Goal: Task Accomplishment & Management: Manage account settings

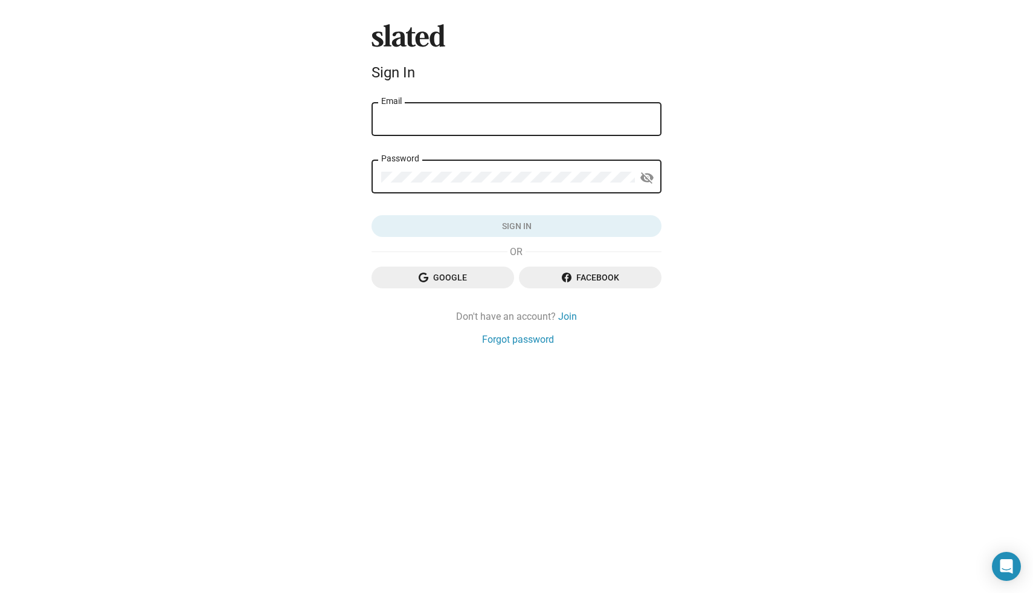
click at [514, 123] on input "Email" at bounding box center [516, 119] width 271 height 11
type input "[PERSON_NAME][EMAIL_ADDRESS][DOMAIN_NAME]"
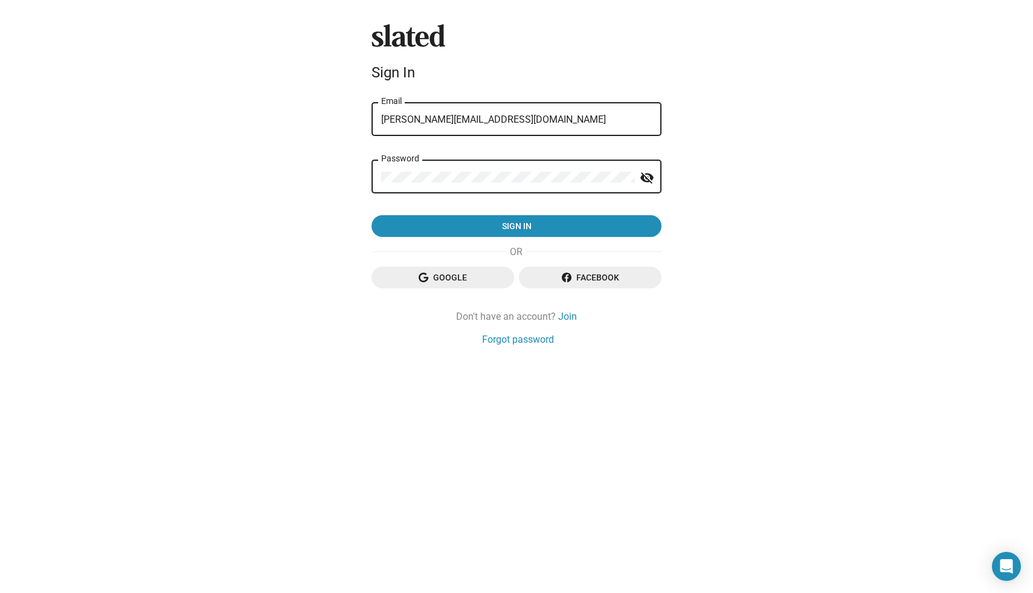
click at [376, 180] on div "Password visibility_off" at bounding box center [517, 176] width 290 height 36
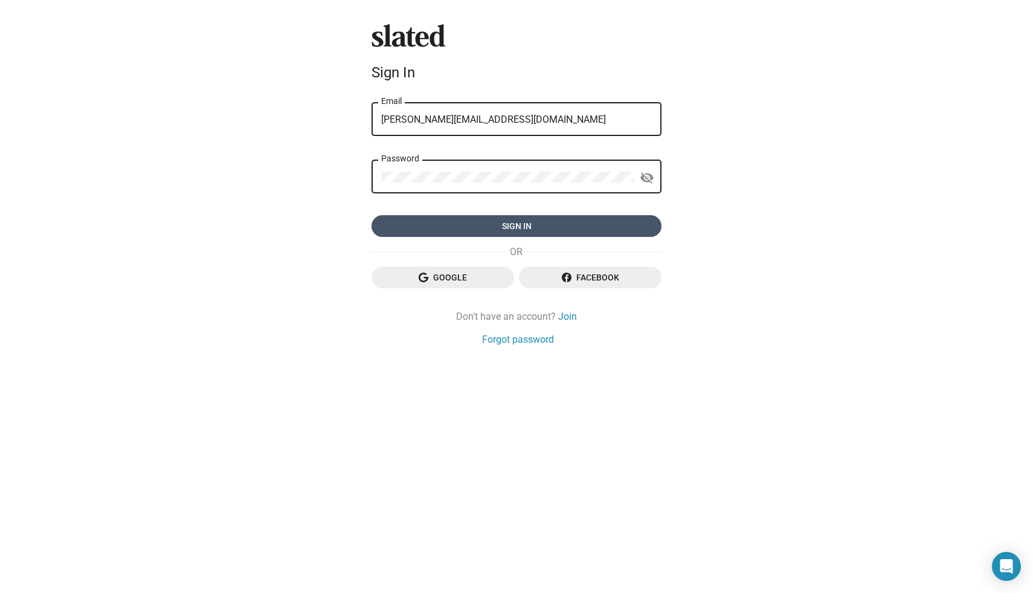
click at [486, 228] on span "Sign in" at bounding box center [516, 226] width 271 height 22
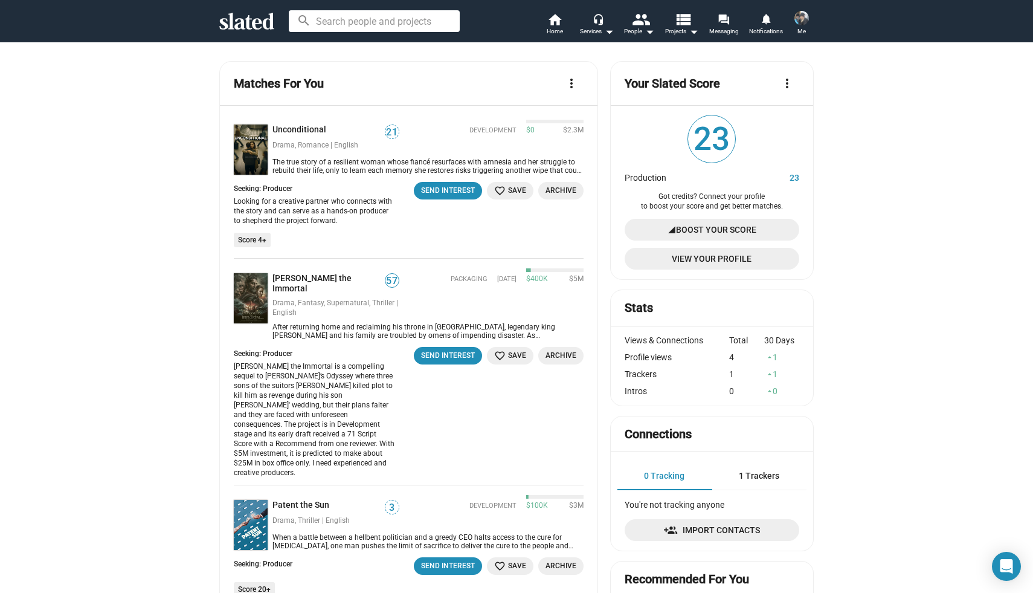
click at [692, 227] on span "Boost Your Score" at bounding box center [716, 230] width 80 height 22
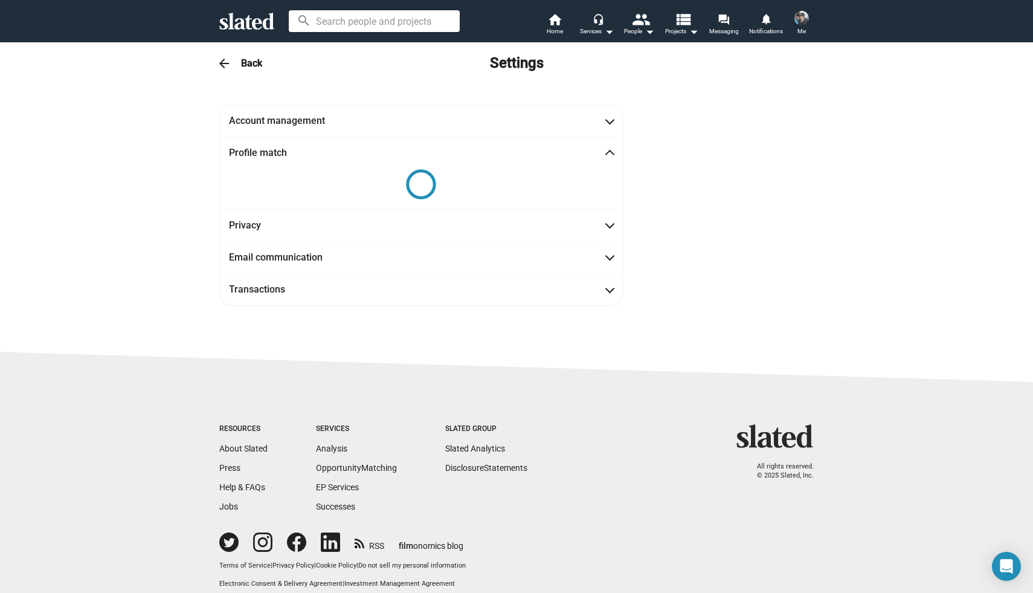
scroll to position [14, 0]
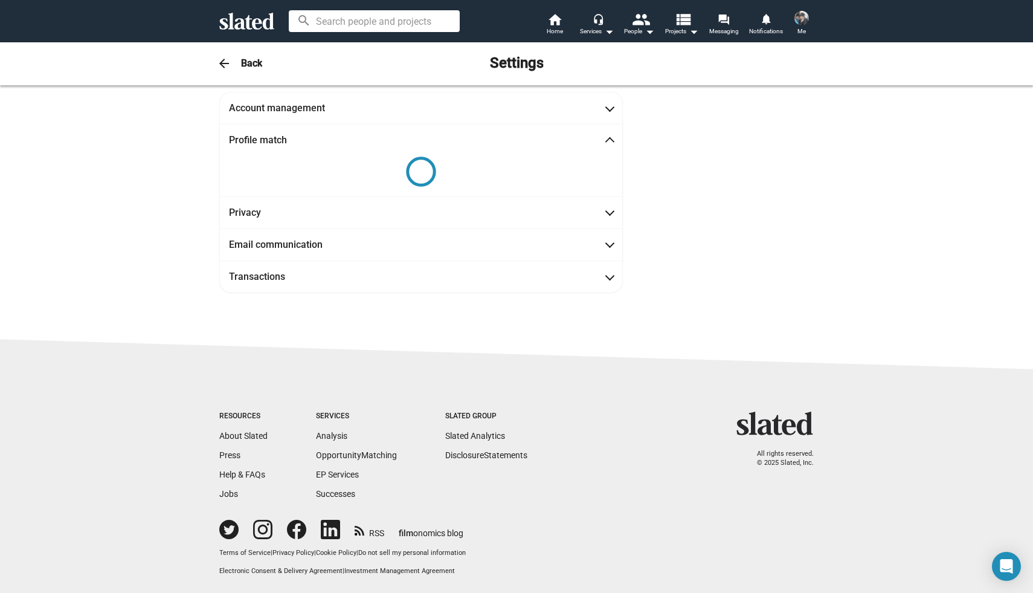
click at [804, 18] on img at bounding box center [801, 18] width 15 height 15
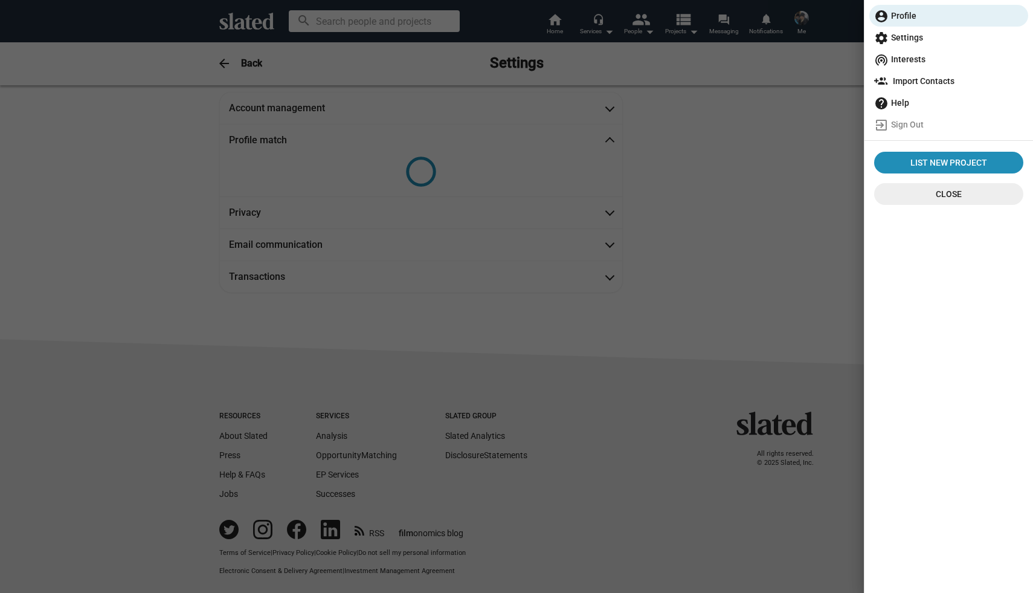
click at [896, 101] on span "help Help" at bounding box center [948, 103] width 149 height 22
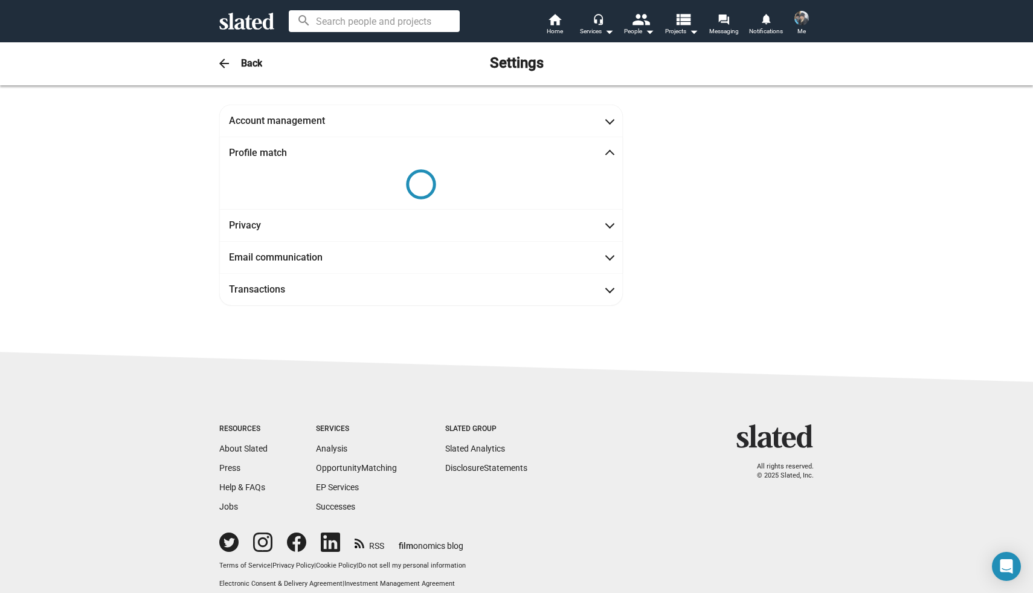
scroll to position [14, 0]
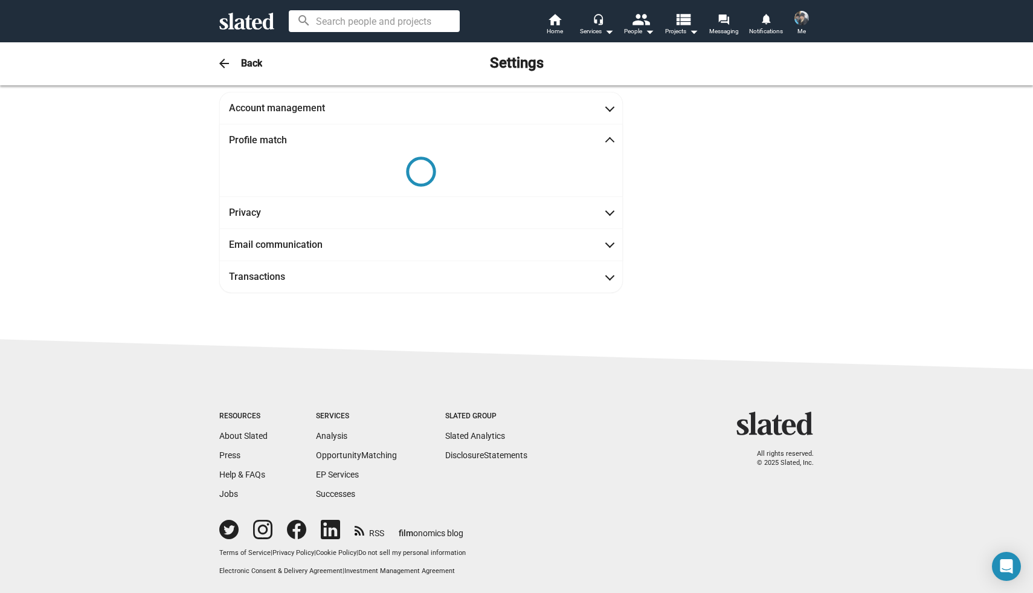
click at [802, 19] on img at bounding box center [801, 18] width 15 height 15
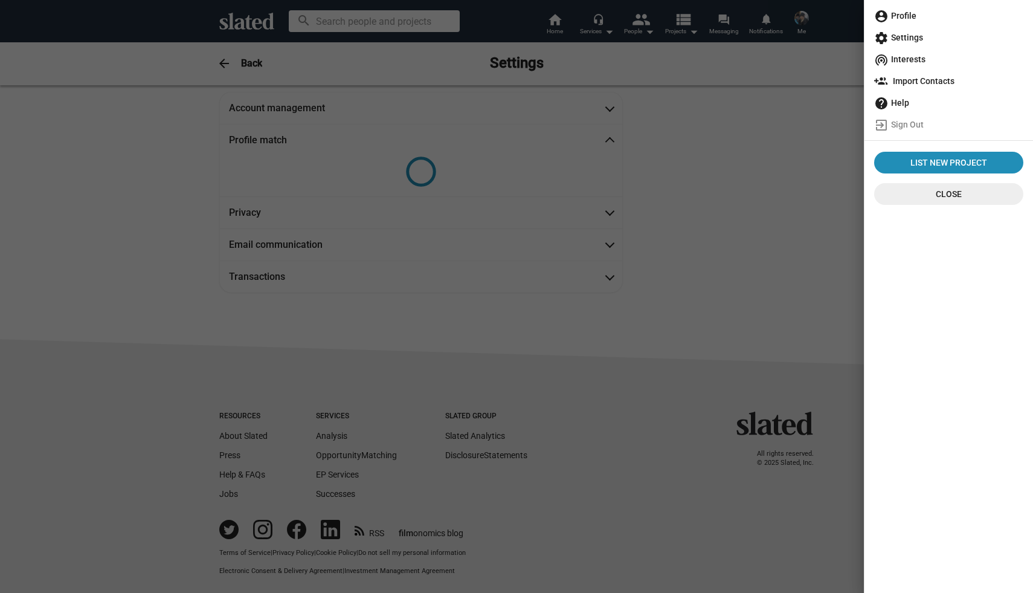
click at [904, 10] on span "account_circle Profile" at bounding box center [948, 16] width 149 height 22
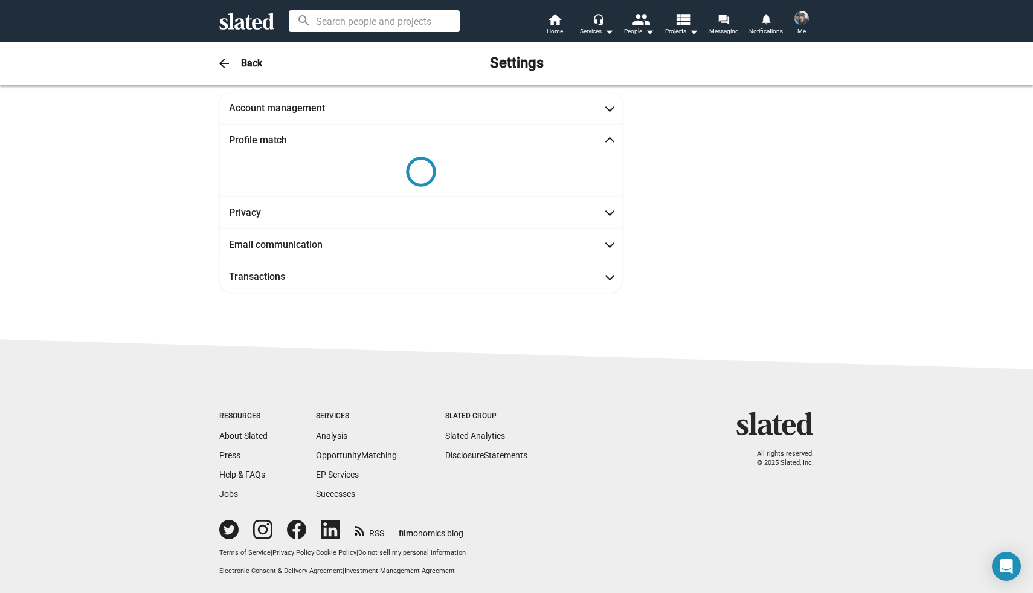
click at [804, 18] on img at bounding box center [801, 18] width 15 height 15
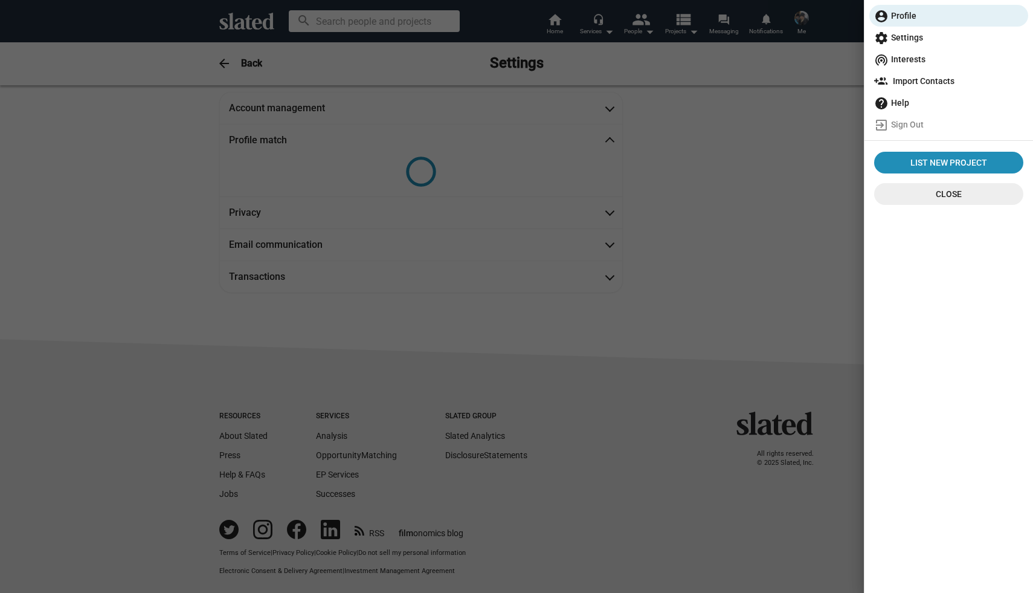
click at [742, 161] on div at bounding box center [516, 296] width 1033 height 593
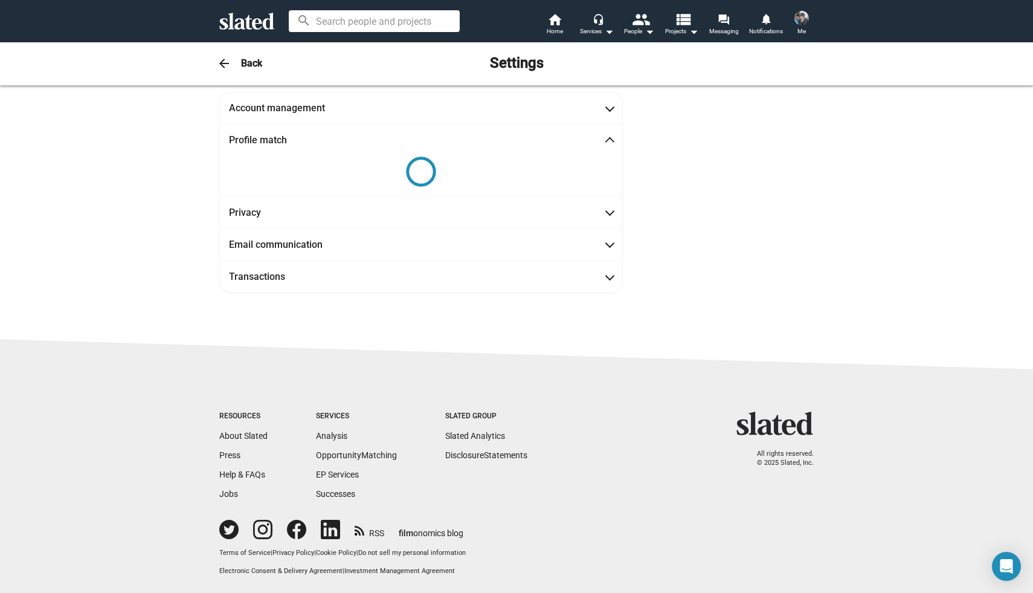
click at [802, 15] on img at bounding box center [801, 18] width 15 height 15
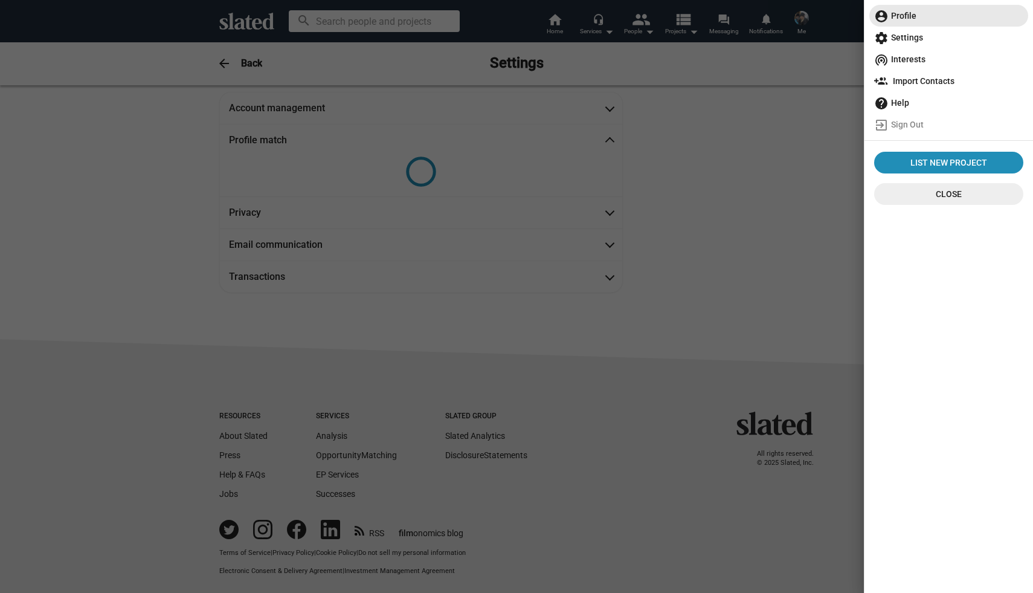
click at [906, 17] on span "account_circle Profile" at bounding box center [948, 16] width 149 height 22
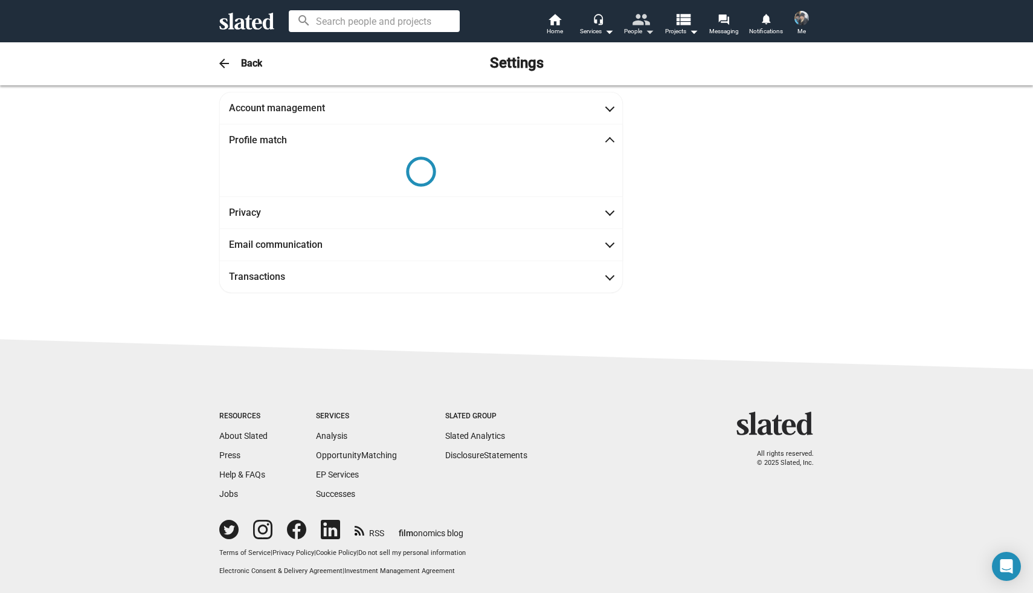
click at [645, 21] on mat-icon "people" at bounding box center [641, 19] width 18 height 18
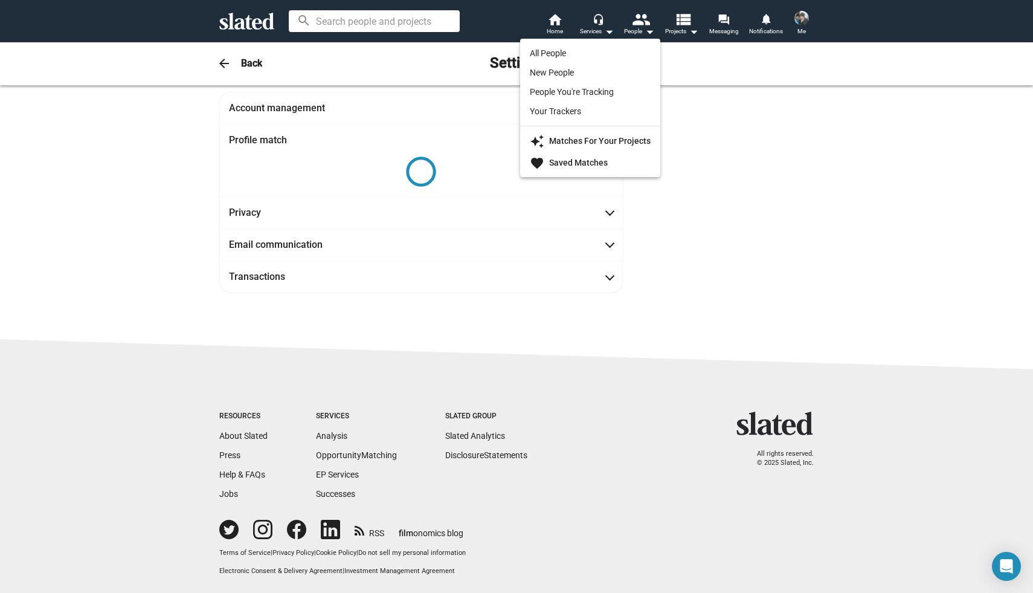
click at [701, 24] on div at bounding box center [516, 296] width 1033 height 593
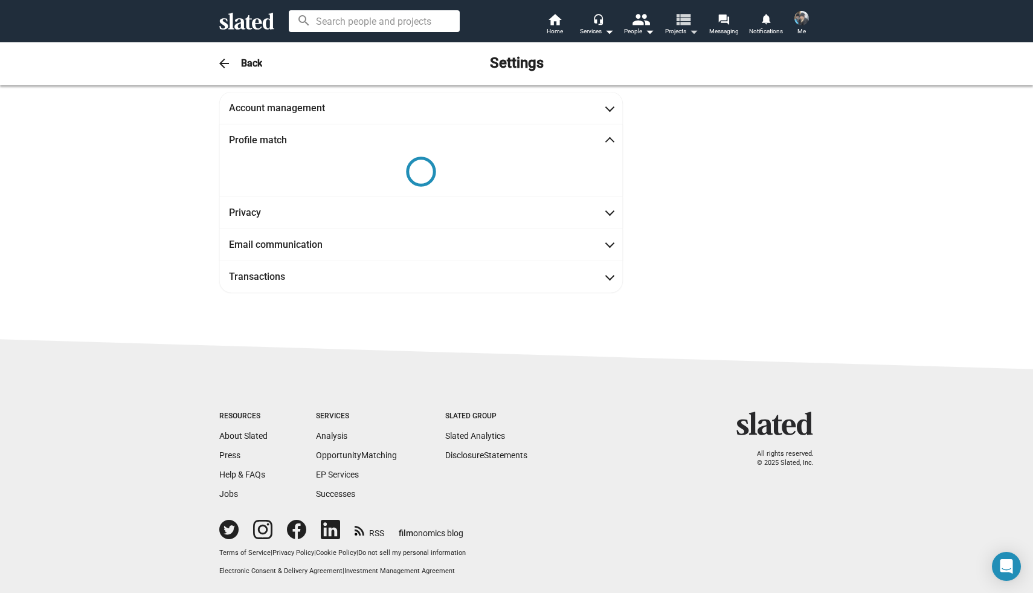
click at [690, 27] on mat-icon "view_list" at bounding box center [683, 19] width 18 height 18
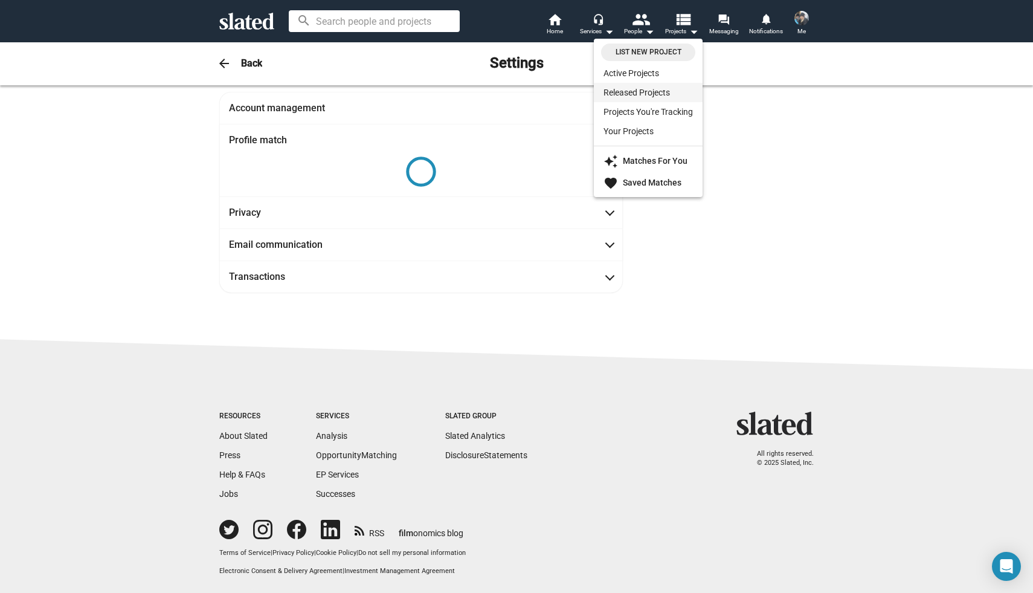
click at [626, 91] on link "Released Projects" at bounding box center [648, 92] width 109 height 19
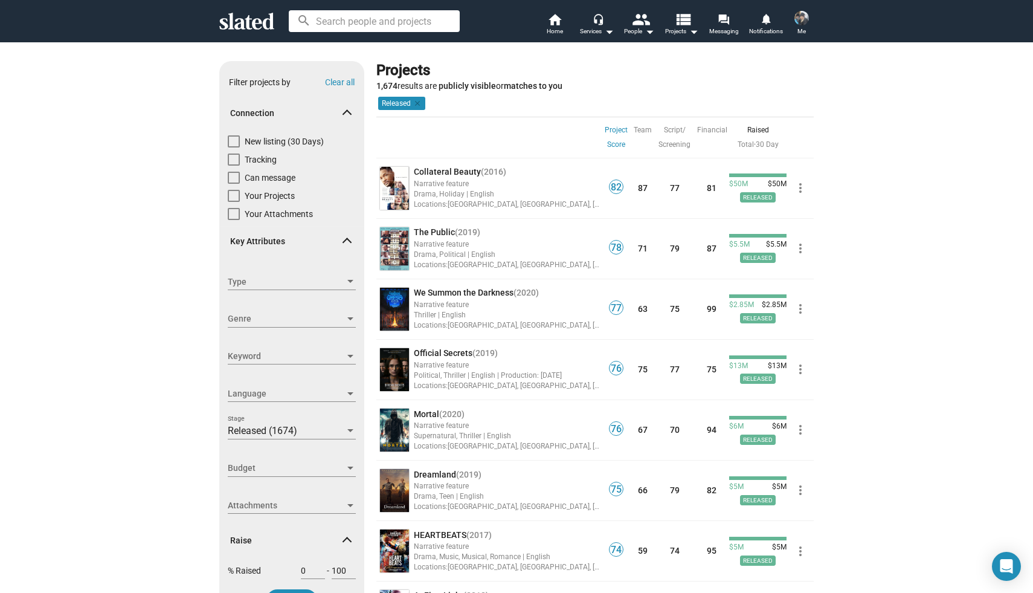
click at [802, 22] on img at bounding box center [801, 18] width 15 height 15
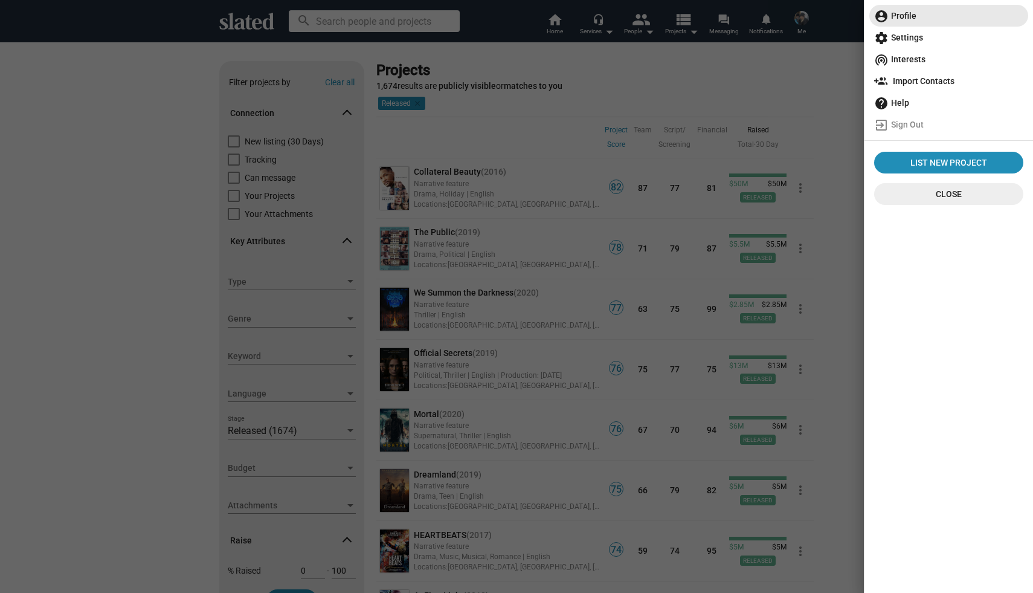
click at [900, 18] on span "account_circle Profile" at bounding box center [948, 16] width 149 height 22
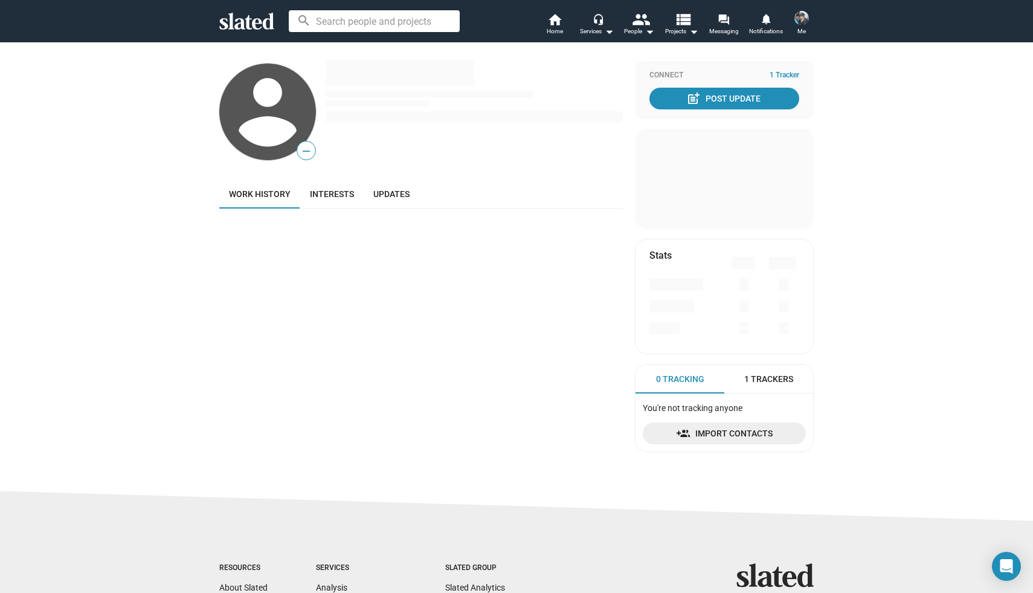
click at [263, 198] on span "Work history" at bounding box center [260, 194] width 62 height 10
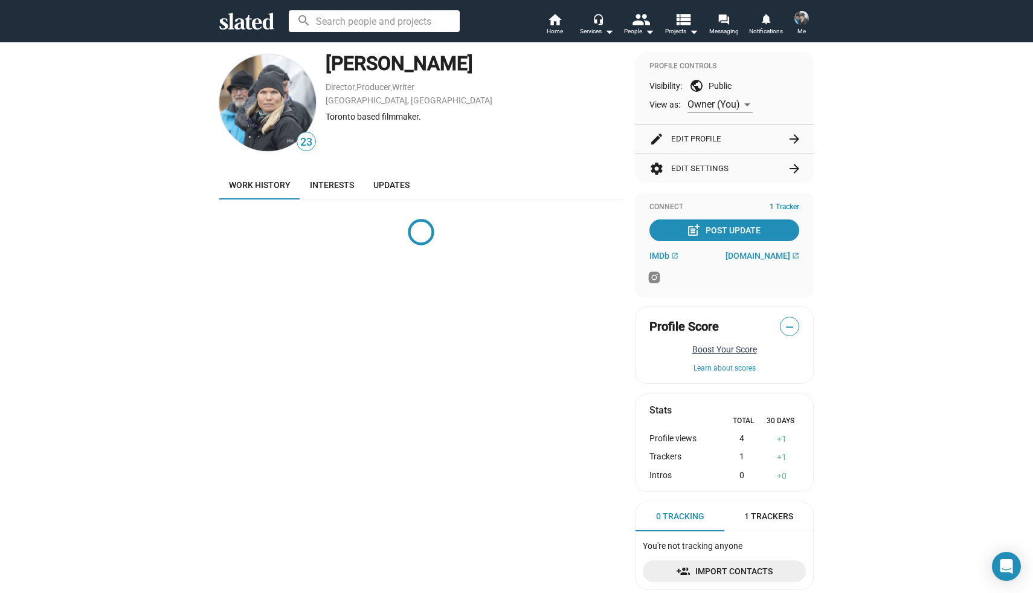
scroll to position [8, 0]
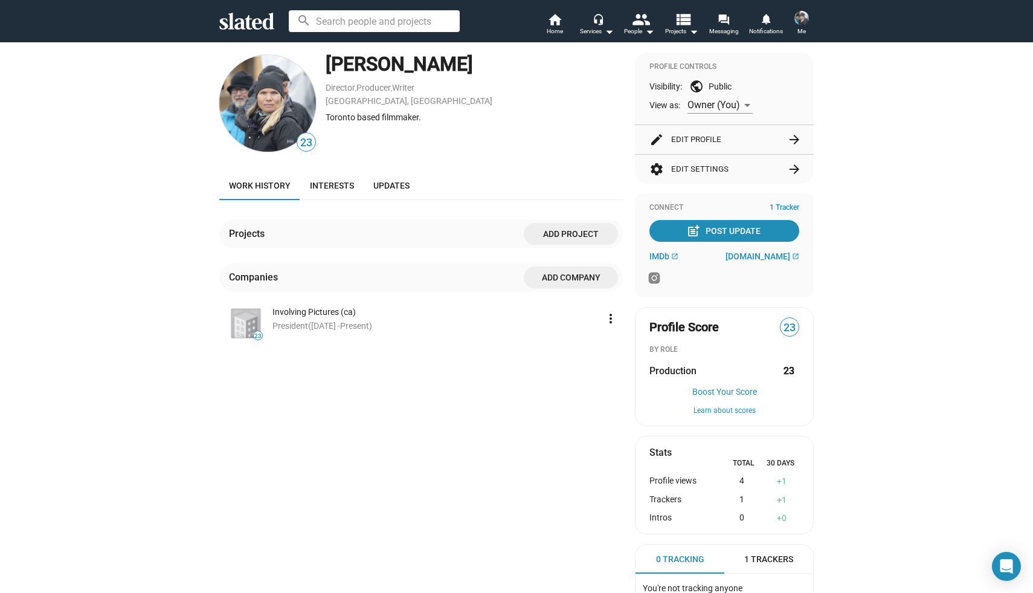
click at [561, 231] on span "Add project" at bounding box center [570, 234] width 75 height 22
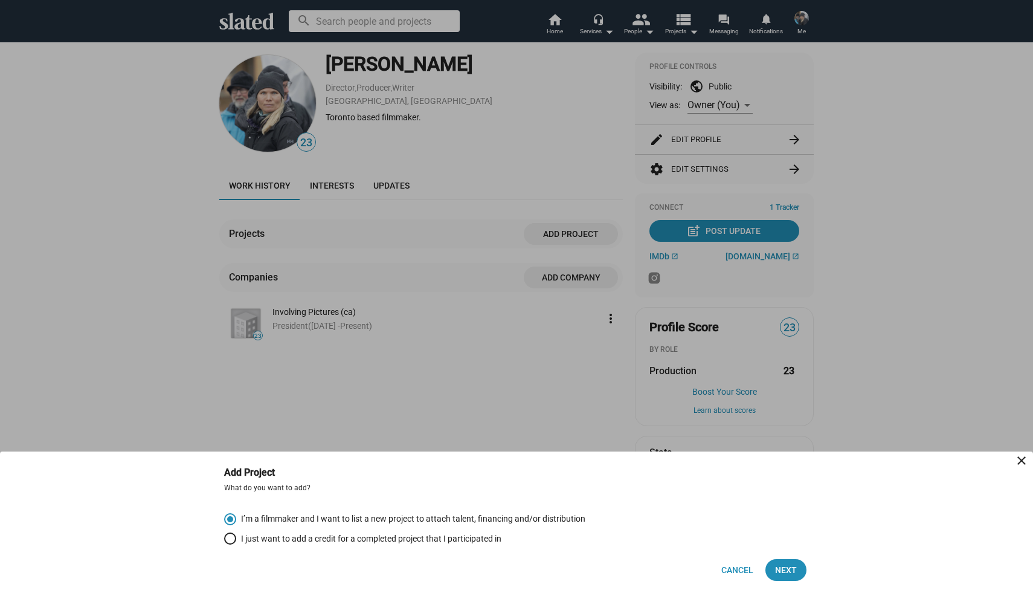
click at [437, 529] on mat-radio-group "I’m a filmmaker and I want to list a new project to attach talent, financing an…" at bounding box center [516, 528] width 585 height 32
click at [432, 535] on span "I just want to add a credit for a completed project that I participated in" at bounding box center [368, 538] width 265 height 11
click at [236, 535] on input "I just want to add a credit for a completed project that I participated in" at bounding box center [230, 538] width 12 height 12
radio input "true"
click at [785, 572] on span "Next" at bounding box center [786, 570] width 22 height 22
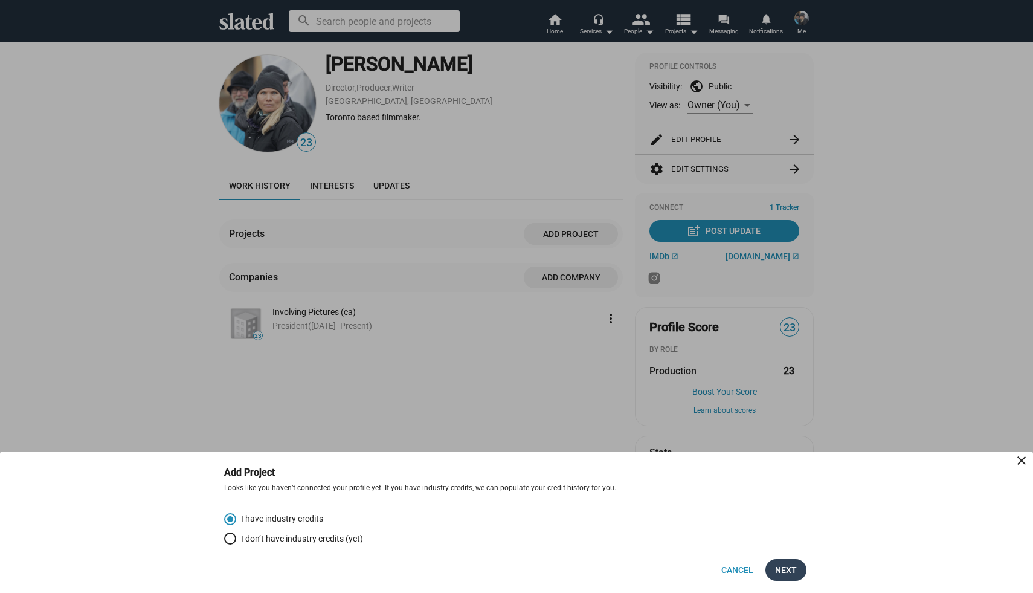
click at [788, 571] on span "Next" at bounding box center [786, 570] width 22 height 22
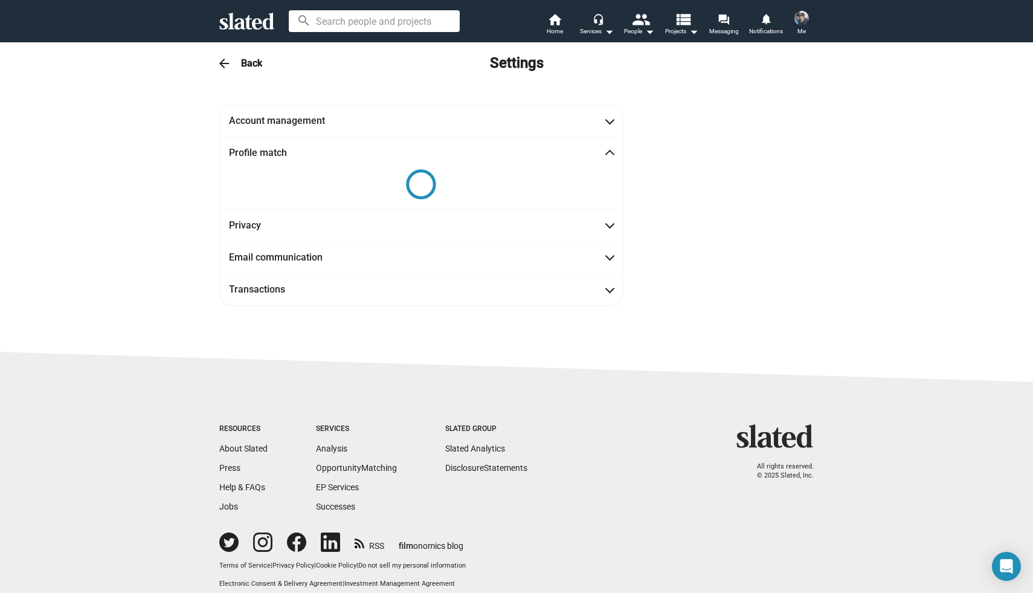
scroll to position [14, 0]
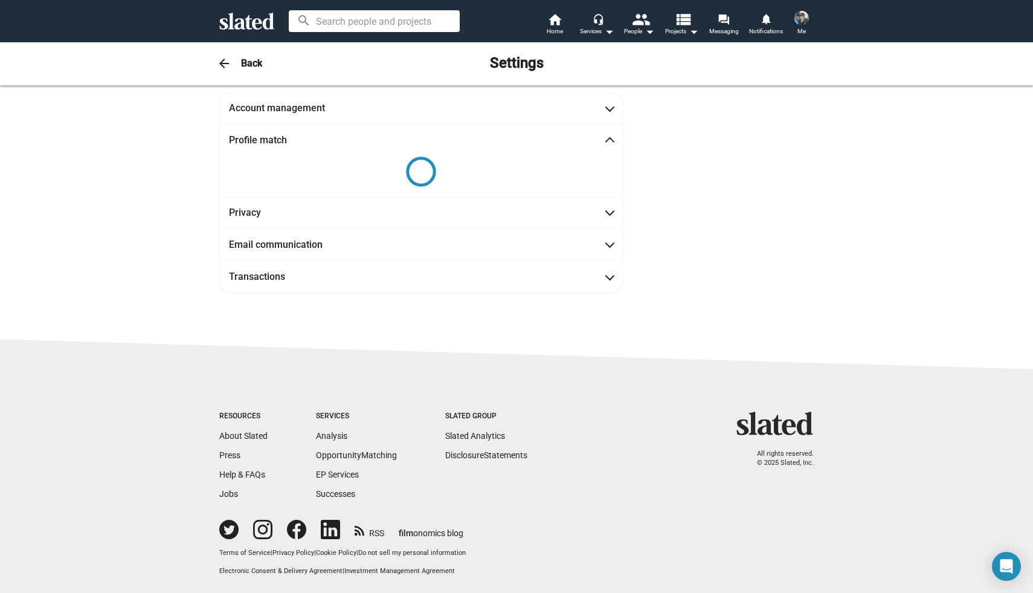
click at [801, 16] on img at bounding box center [801, 18] width 15 height 15
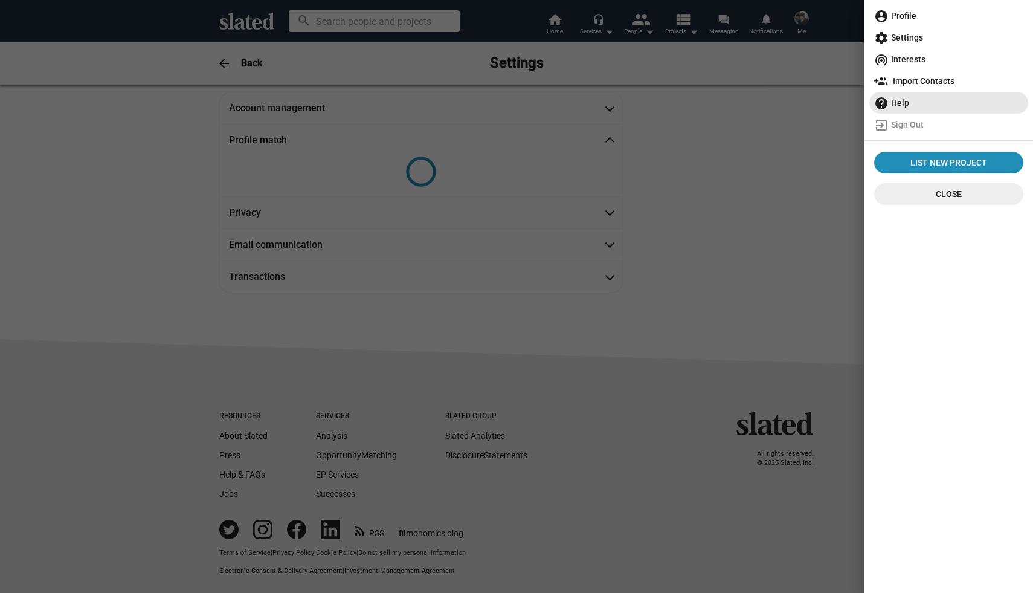
click at [900, 103] on span "help Help" at bounding box center [948, 103] width 149 height 22
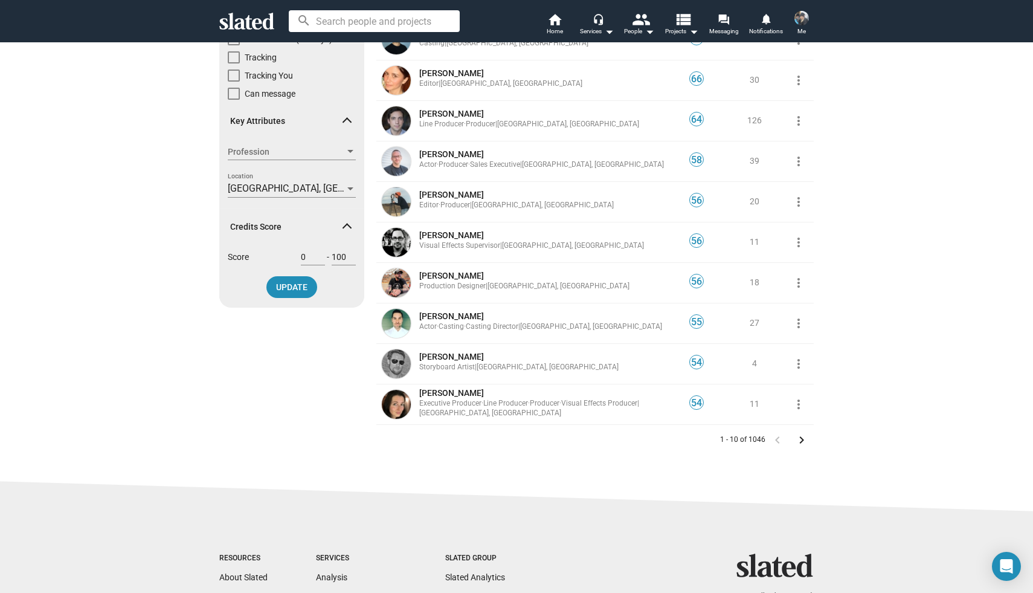
scroll to position [140, 0]
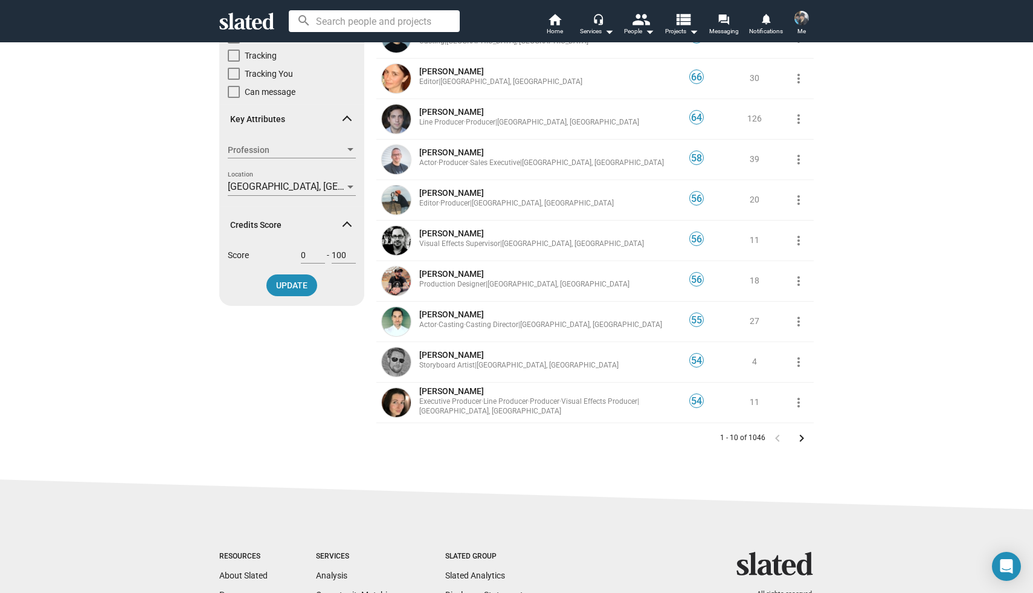
click at [802, 435] on mat-icon "keyboard_arrow_right" at bounding box center [801, 438] width 15 height 15
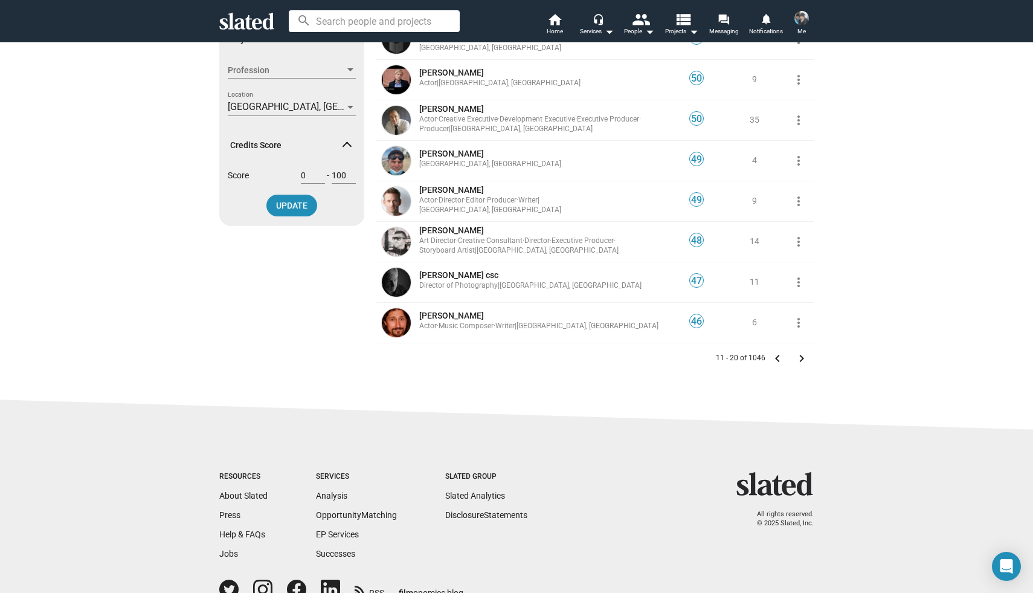
scroll to position [281, 0]
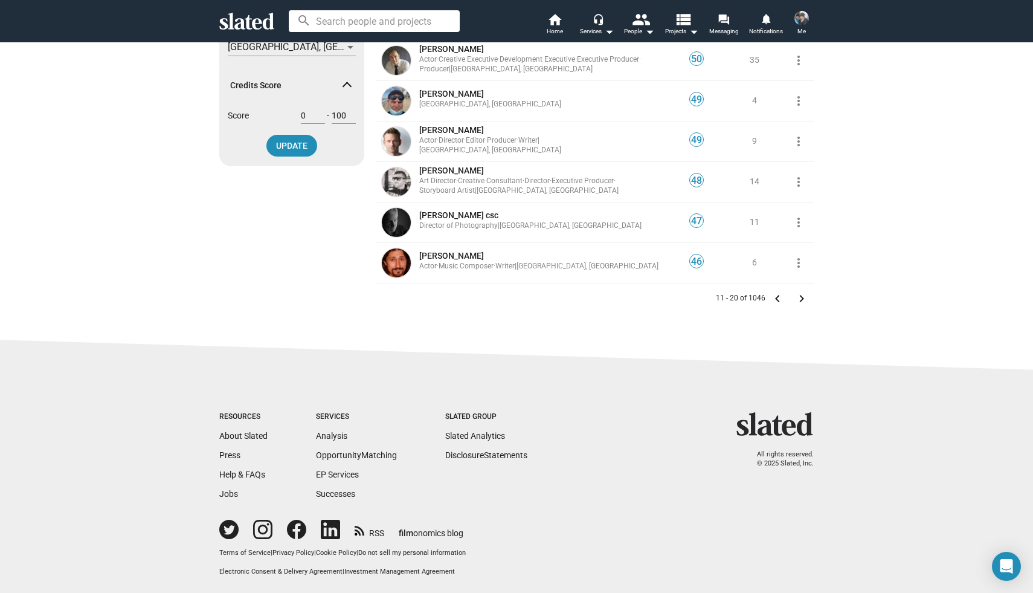
click at [801, 293] on mat-icon "keyboard_arrow_right" at bounding box center [801, 298] width 15 height 15
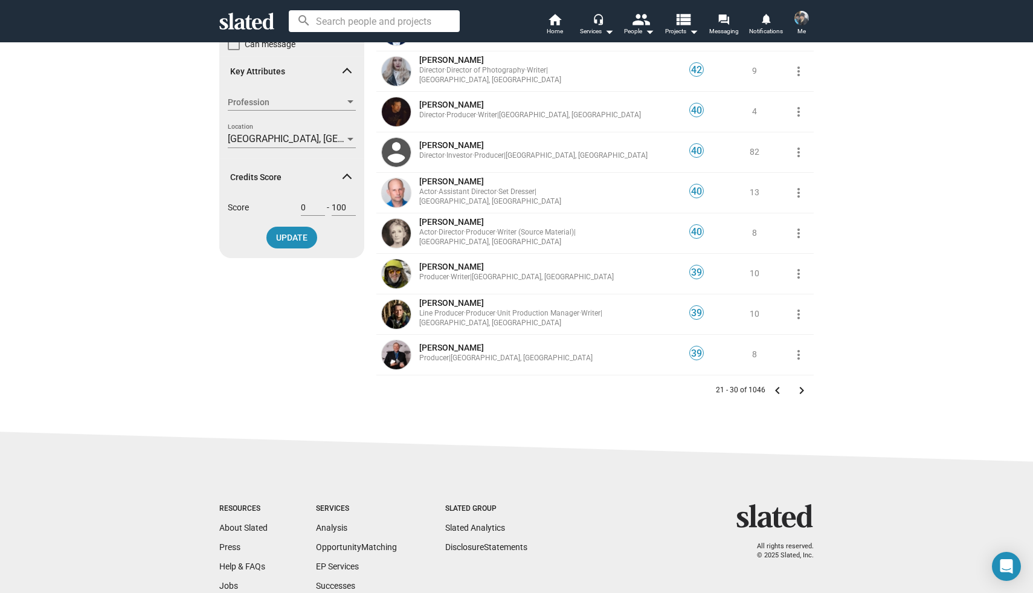
scroll to position [190, 0]
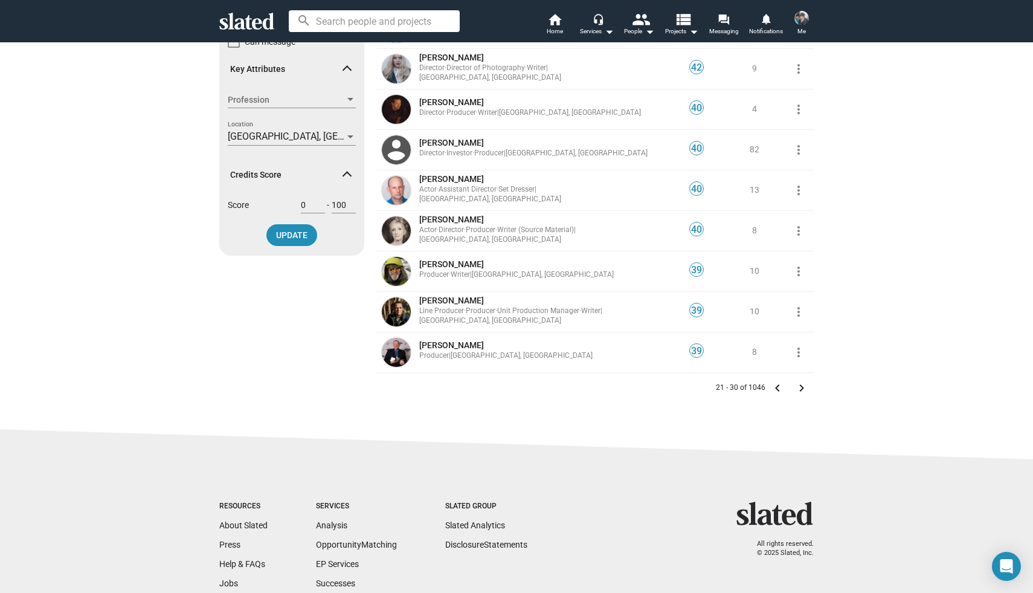
click at [801, 387] on mat-icon "keyboard_arrow_right" at bounding box center [801, 388] width 15 height 15
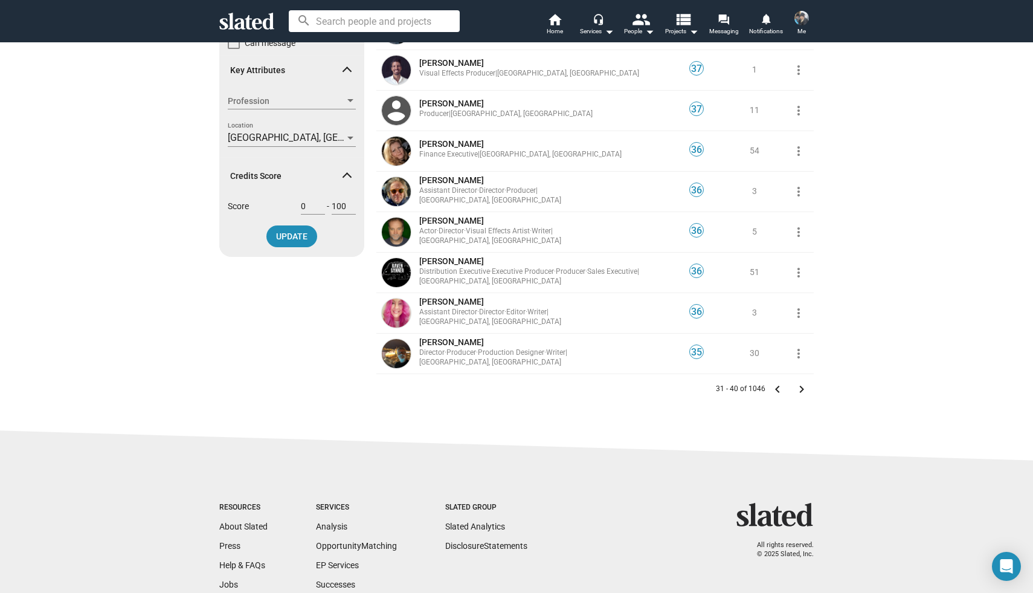
scroll to position [195, 0]
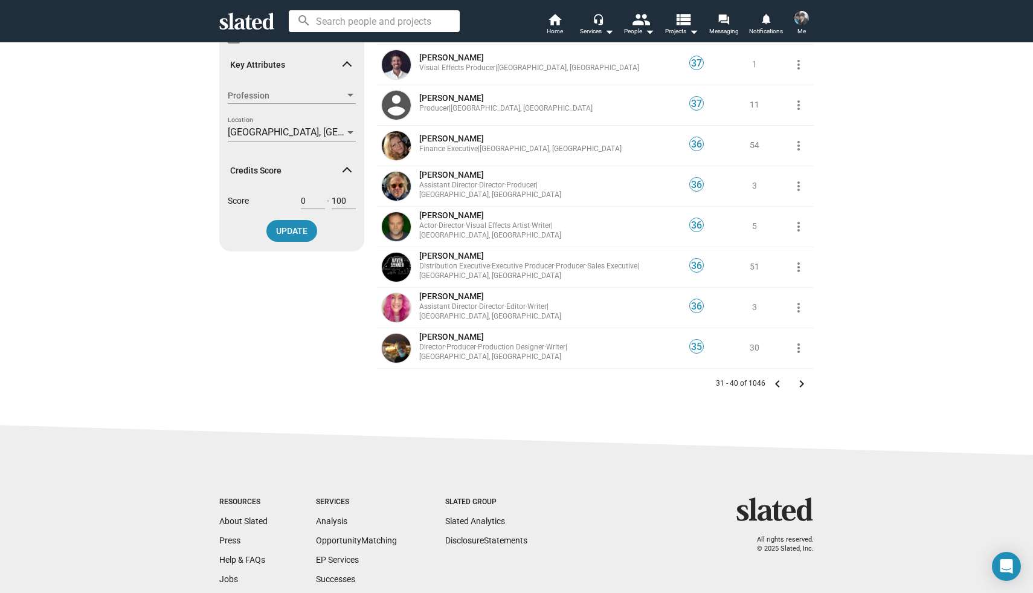
click at [801, 382] on mat-icon "keyboard_arrow_right" at bounding box center [801, 383] width 15 height 15
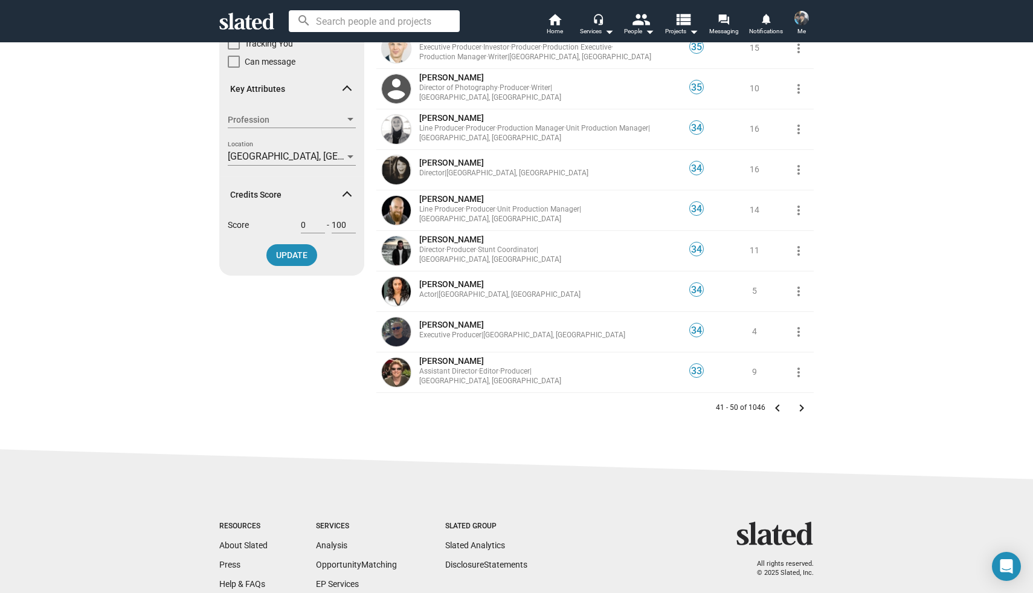
scroll to position [176, 0]
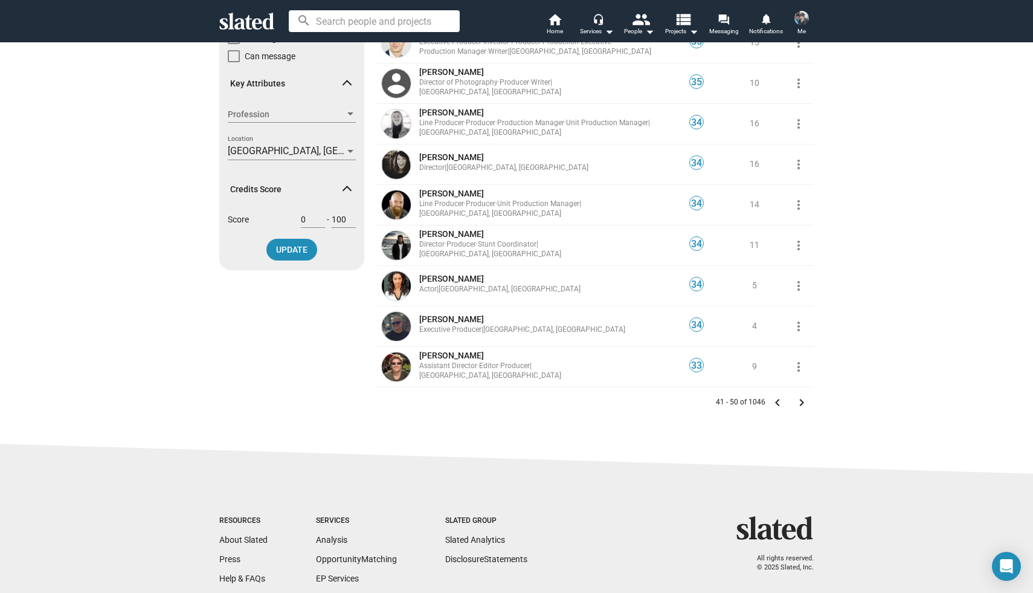
click at [801, 401] on mat-icon "keyboard_arrow_right" at bounding box center [801, 402] width 15 height 15
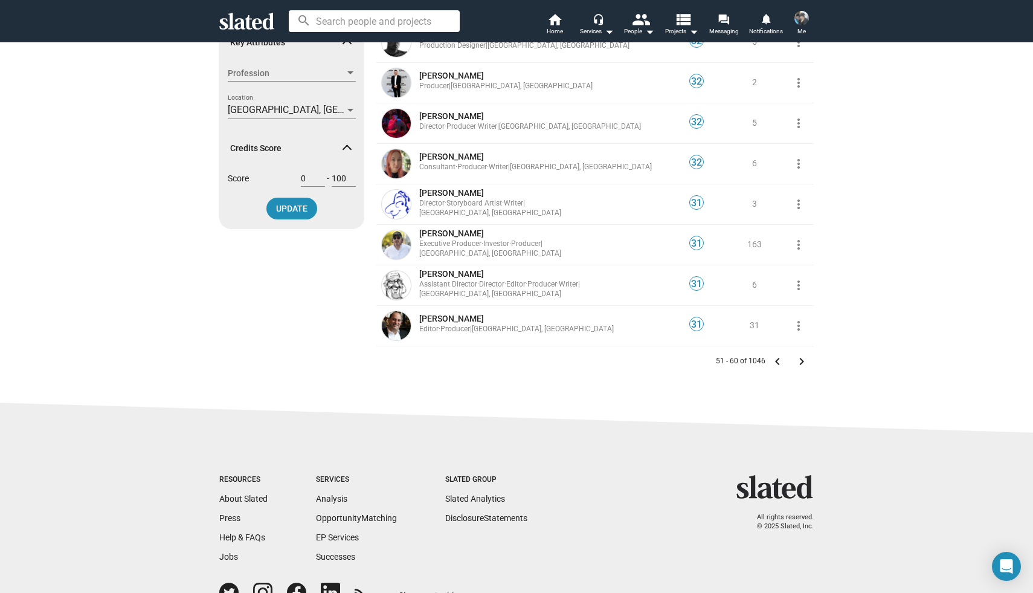
scroll to position [253, 0]
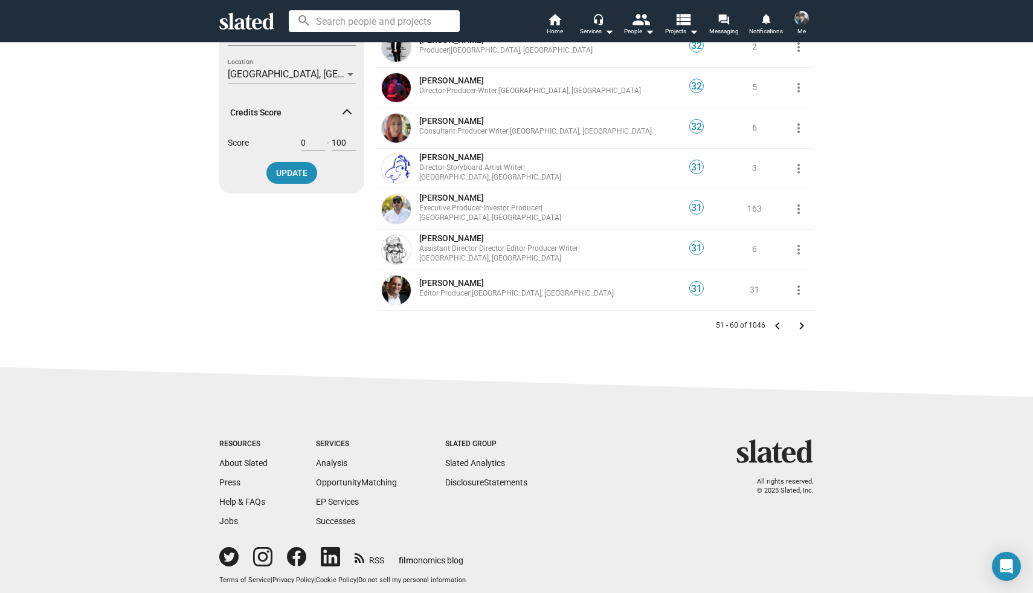
click at [798, 326] on mat-icon "keyboard_arrow_right" at bounding box center [801, 325] width 15 height 15
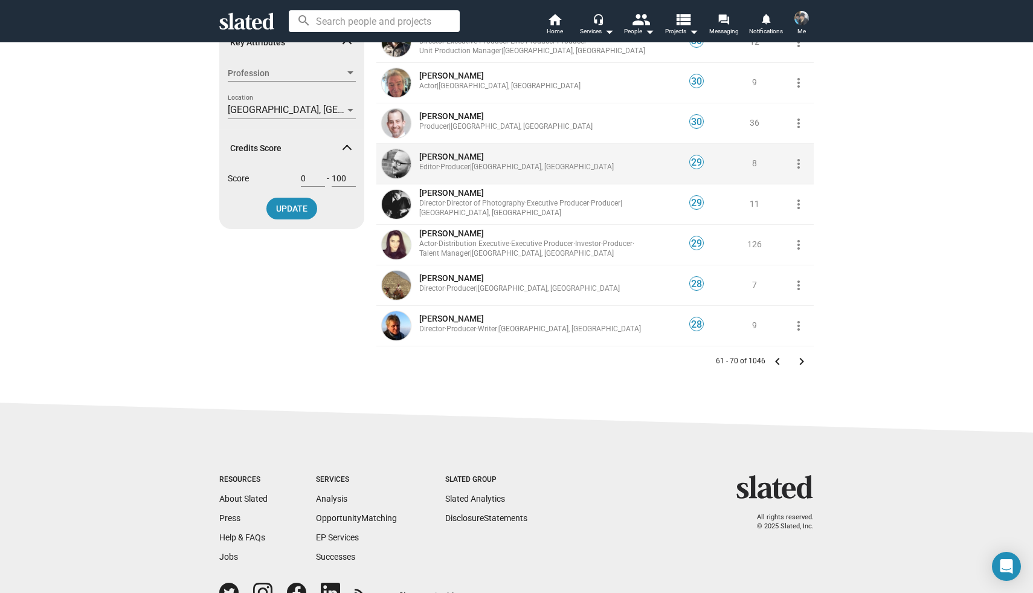
scroll to position [239, 0]
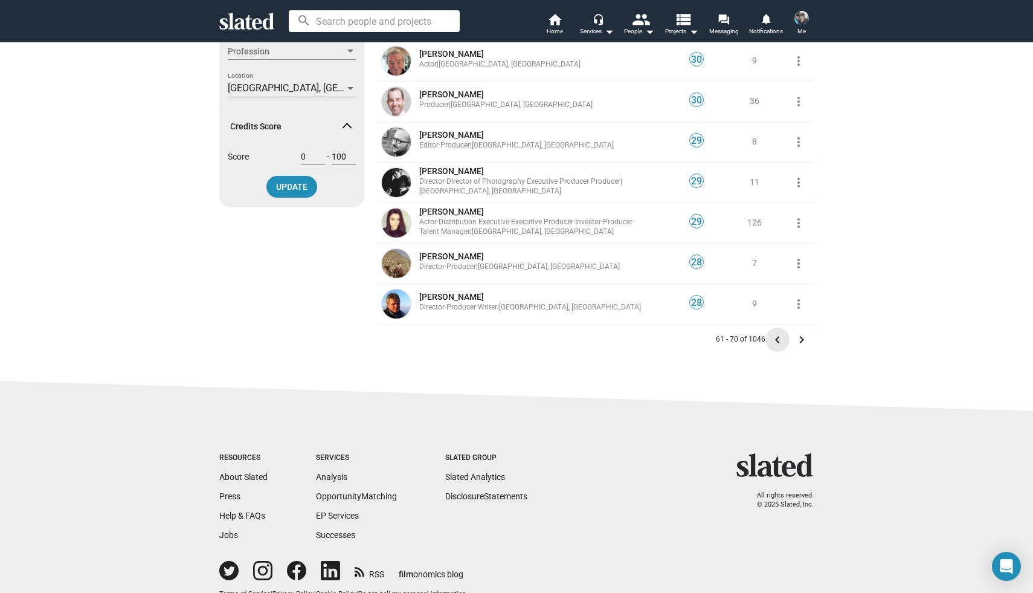
click at [779, 341] on mat-icon "keyboard_arrow_left" at bounding box center [777, 339] width 15 height 15
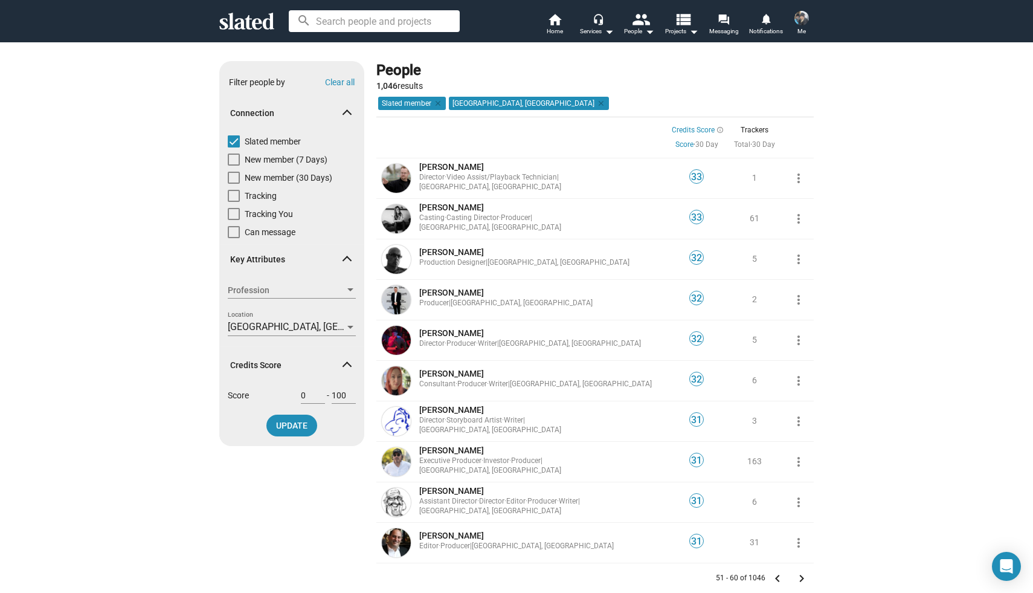
click at [801, 18] on img at bounding box center [801, 18] width 15 height 15
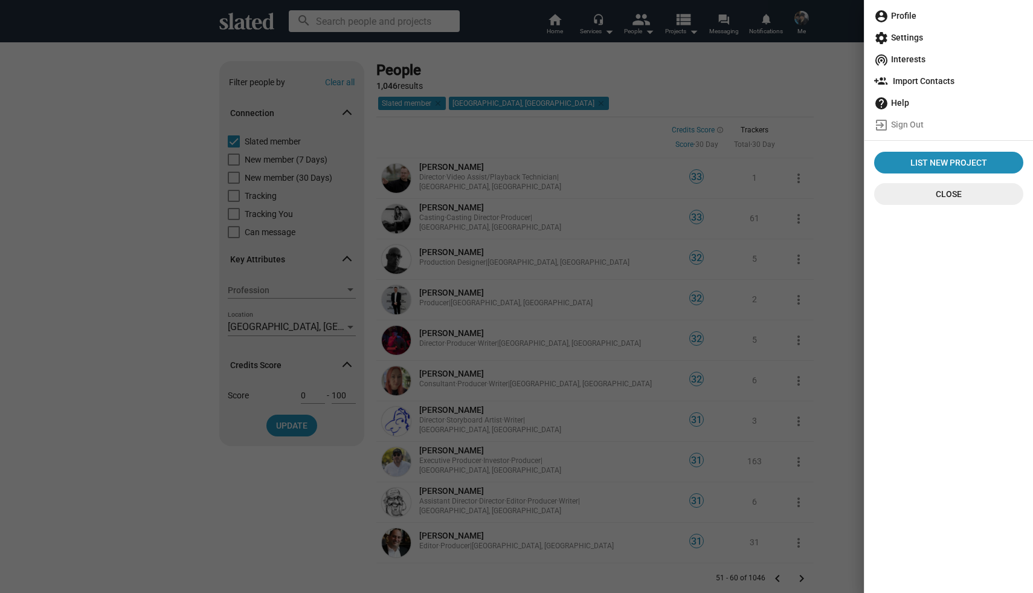
click at [892, 18] on span "account_circle Profile" at bounding box center [948, 16] width 149 height 22
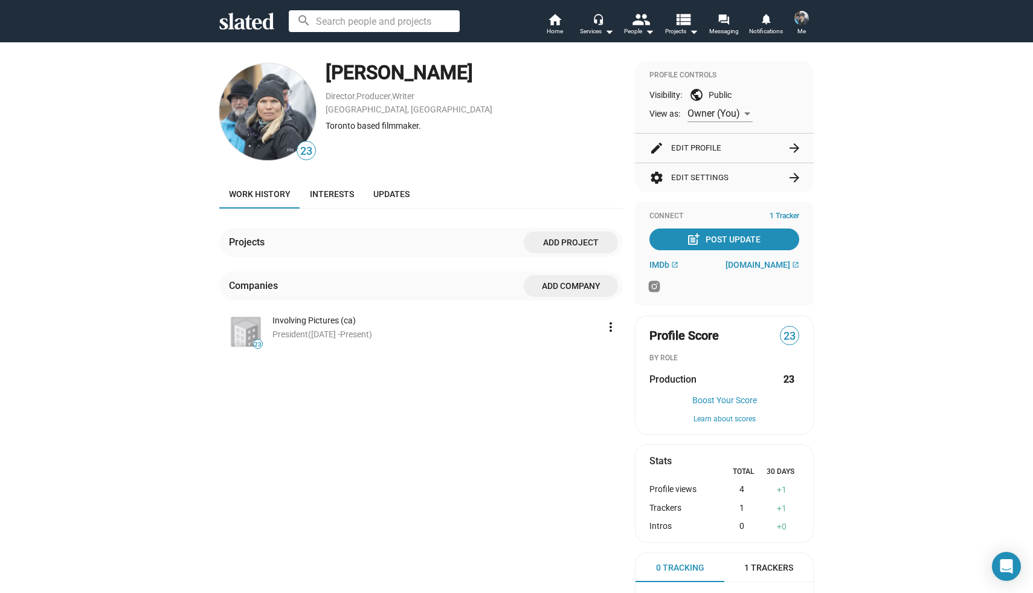
click at [248, 243] on div "Projects" at bounding box center [249, 242] width 40 height 13
click at [556, 240] on span "Add project" at bounding box center [570, 242] width 75 height 22
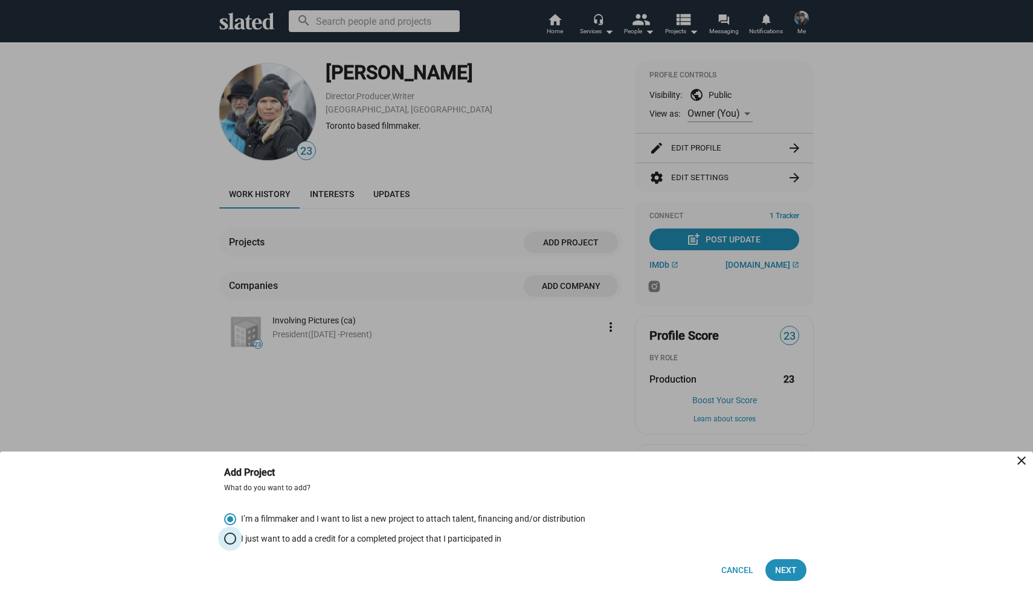
click at [365, 538] on span "I just want to add a credit for a completed project that I participated in" at bounding box center [368, 538] width 265 height 11
click at [236, 538] on input "I just want to add a credit for a completed project that I participated in" at bounding box center [230, 538] width 12 height 12
radio input "true"
click at [788, 570] on span "Next" at bounding box center [786, 570] width 22 height 22
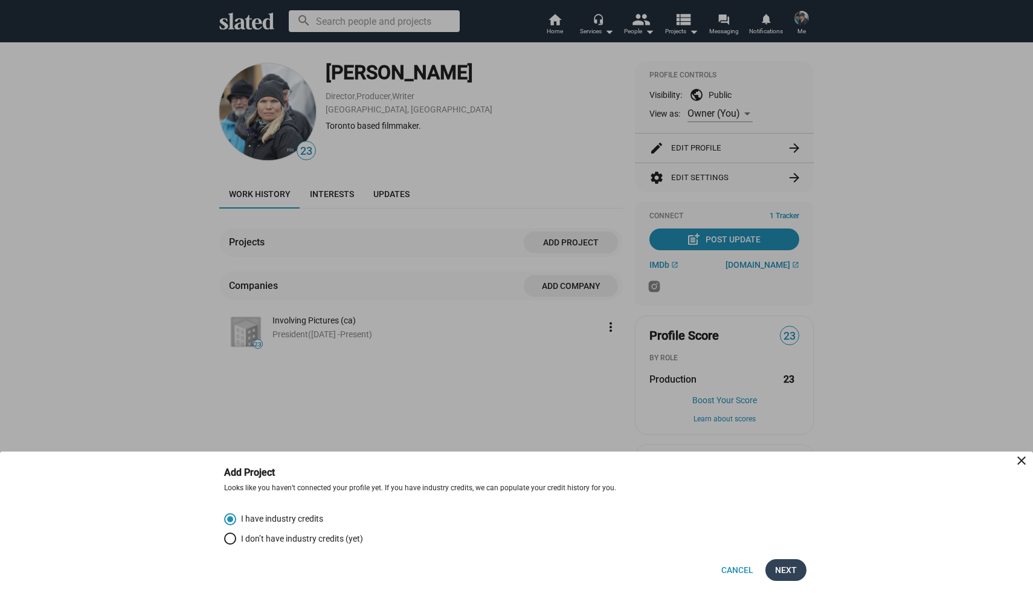
click at [788, 570] on span "Next" at bounding box center [786, 570] width 22 height 22
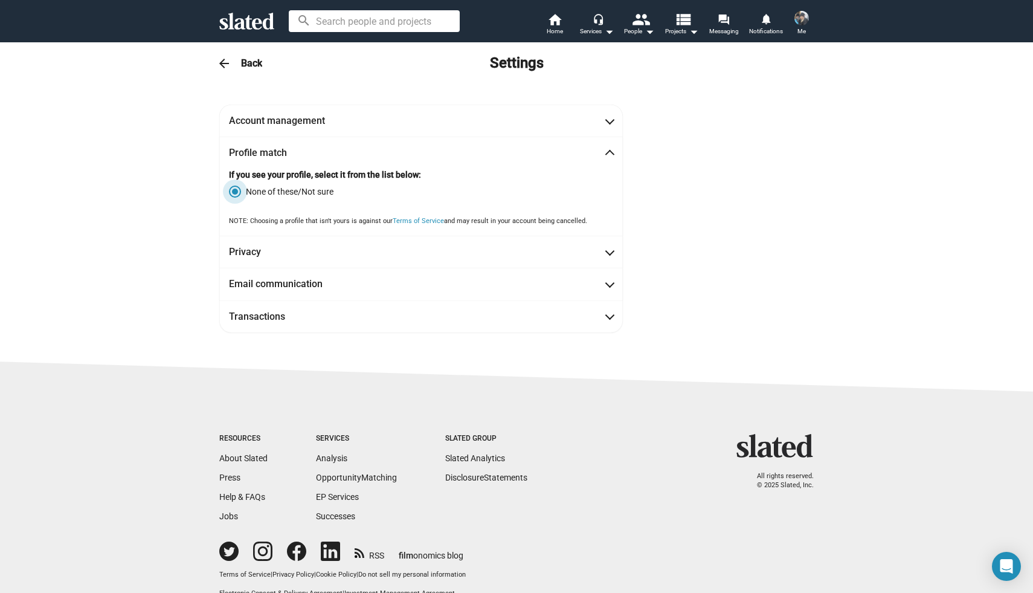
click at [315, 192] on span "None of these/Not sure" at bounding box center [287, 191] width 92 height 12
click at [241, 192] on input "None of these/Not sure" at bounding box center [235, 191] width 12 height 12
click at [371, 195] on label "None of these/Not sure" at bounding box center [421, 191] width 384 height 12
click at [241, 195] on input "None of these/Not sure" at bounding box center [235, 191] width 12 height 12
click at [802, 20] on img at bounding box center [801, 18] width 15 height 15
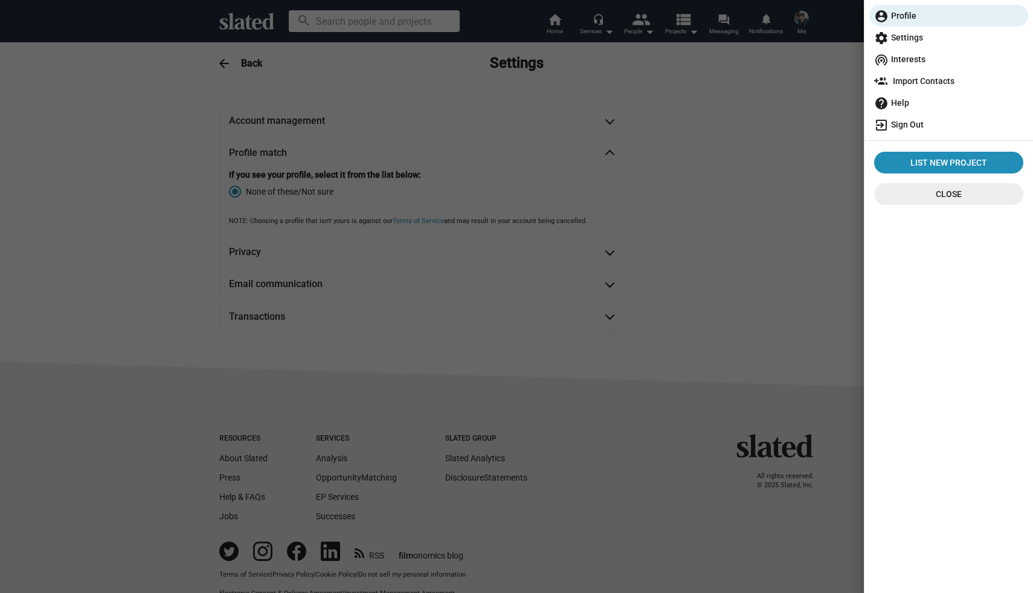
click at [901, 123] on span "exit_to_app Sign Out" at bounding box center [948, 125] width 149 height 22
